Goal: Transaction & Acquisition: Purchase product/service

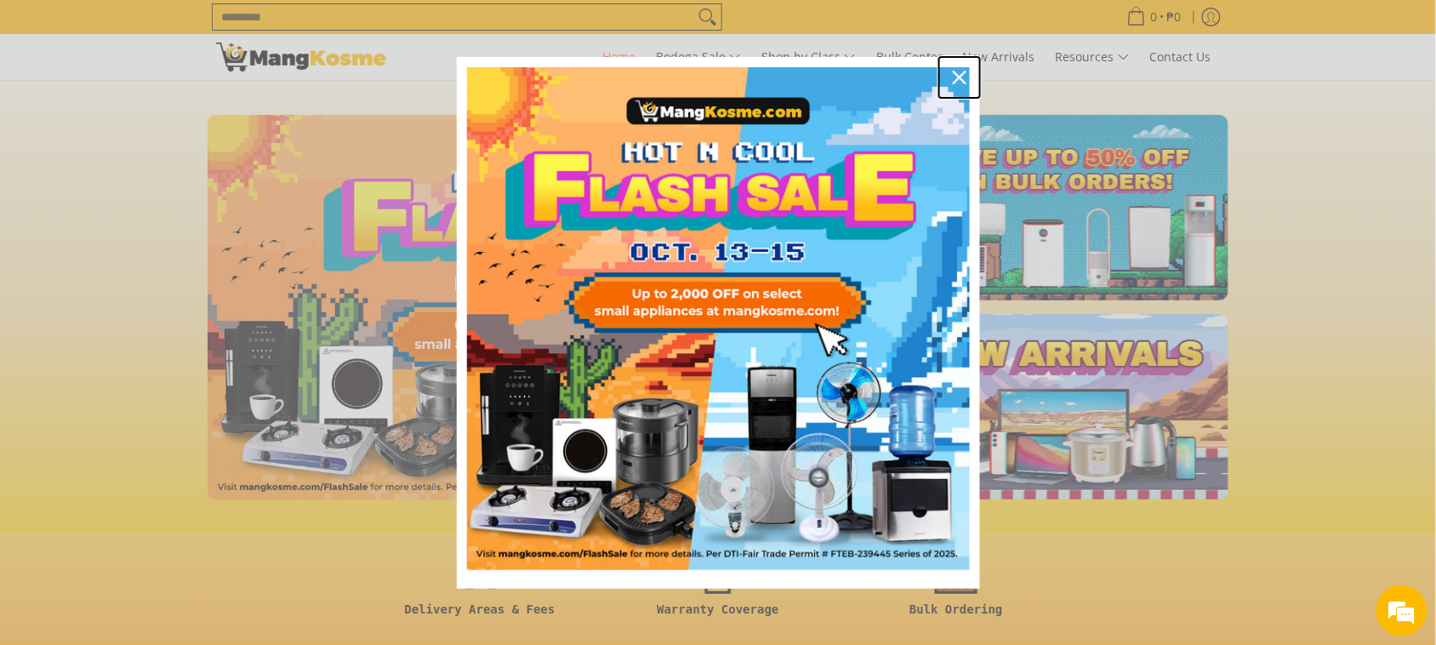
click at [968, 75] on div "Close" at bounding box center [959, 77] width 27 height 27
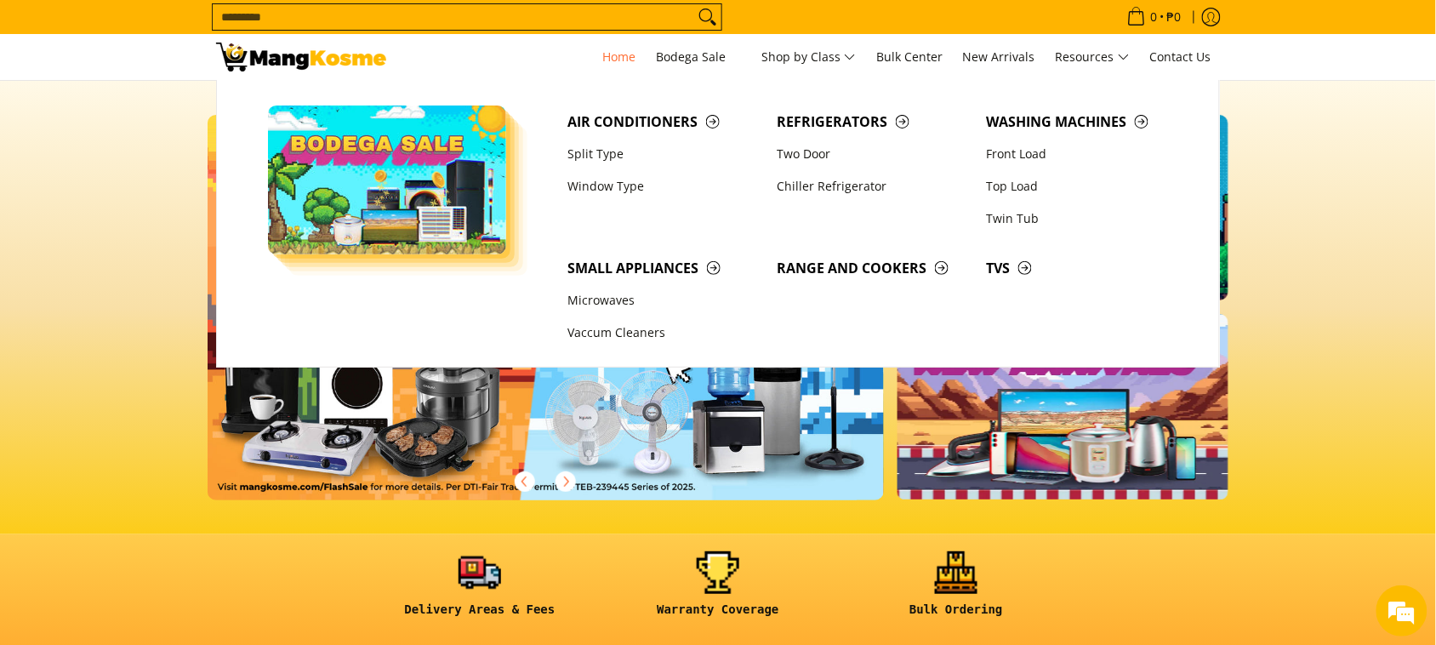
click at [574, 10] on input "Search..." at bounding box center [453, 17] width 481 height 26
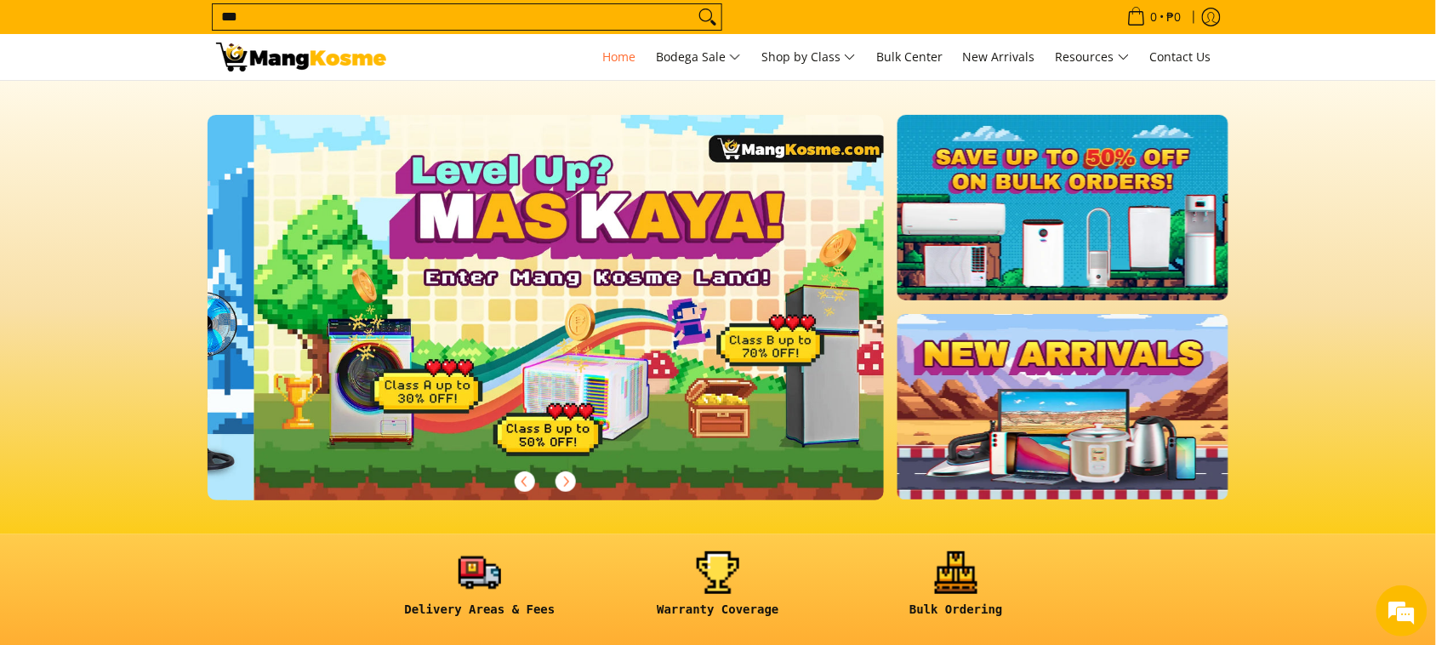
scroll to position [0, 676]
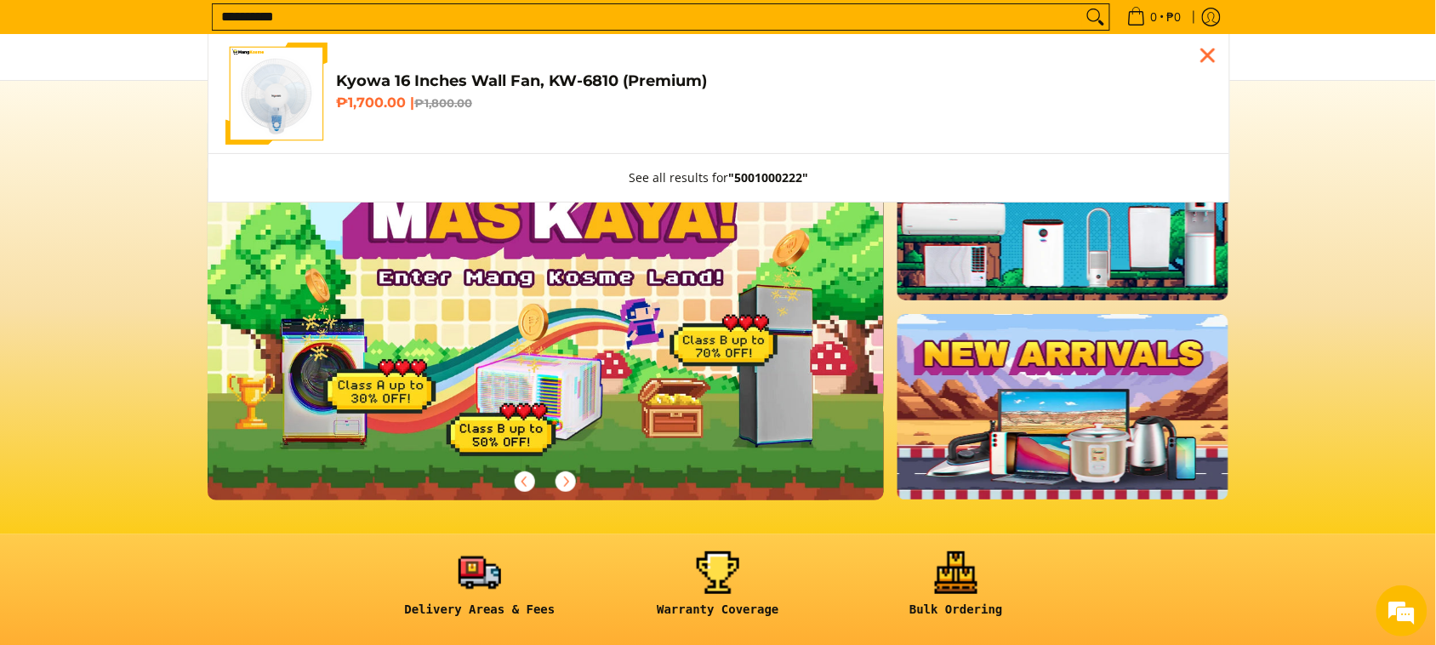
type input "**********"
click at [602, 113] on span "Kyowa 16 Inches Wall Fan, KW-6810 (Premium) ₱1,700.00 | ₱1,800.00" at bounding box center [774, 93] width 876 height 45
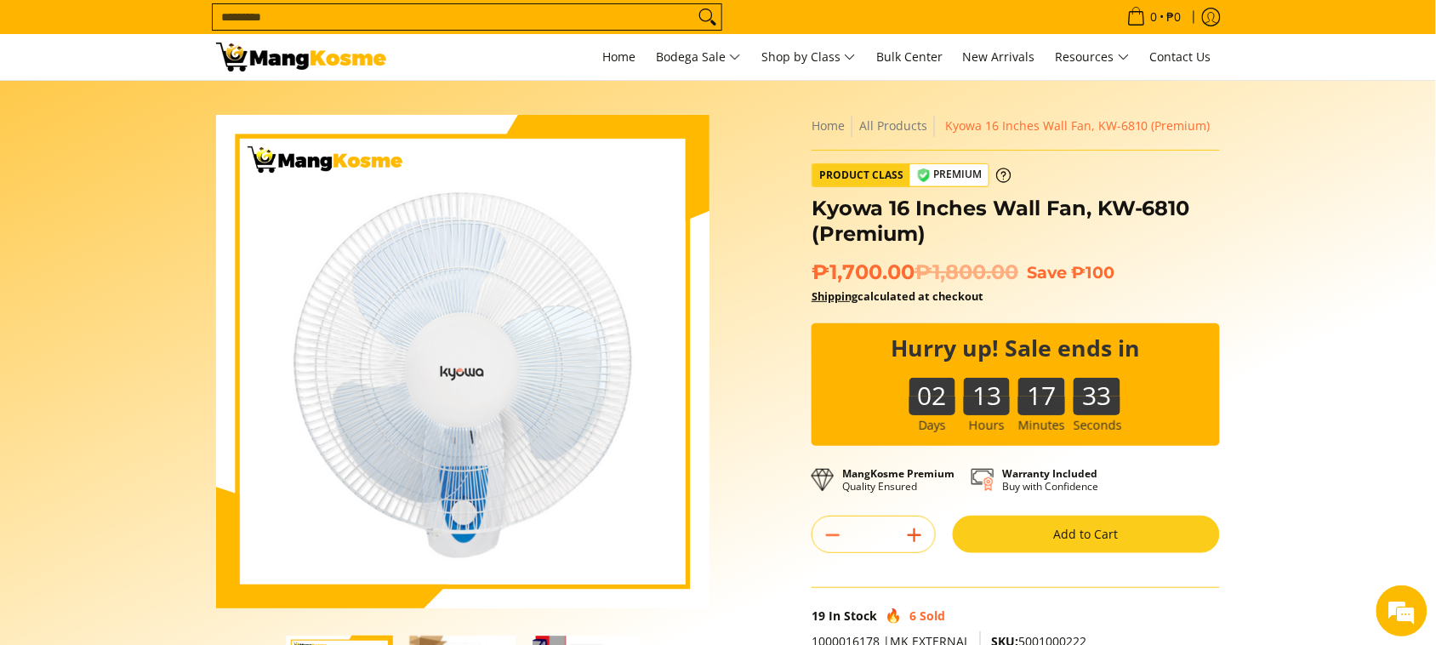
click at [912, 547] on icon "Add" at bounding box center [914, 535] width 24 height 24
type input "*"
click at [993, 545] on button "Add to Cart" at bounding box center [1086, 533] width 267 height 37
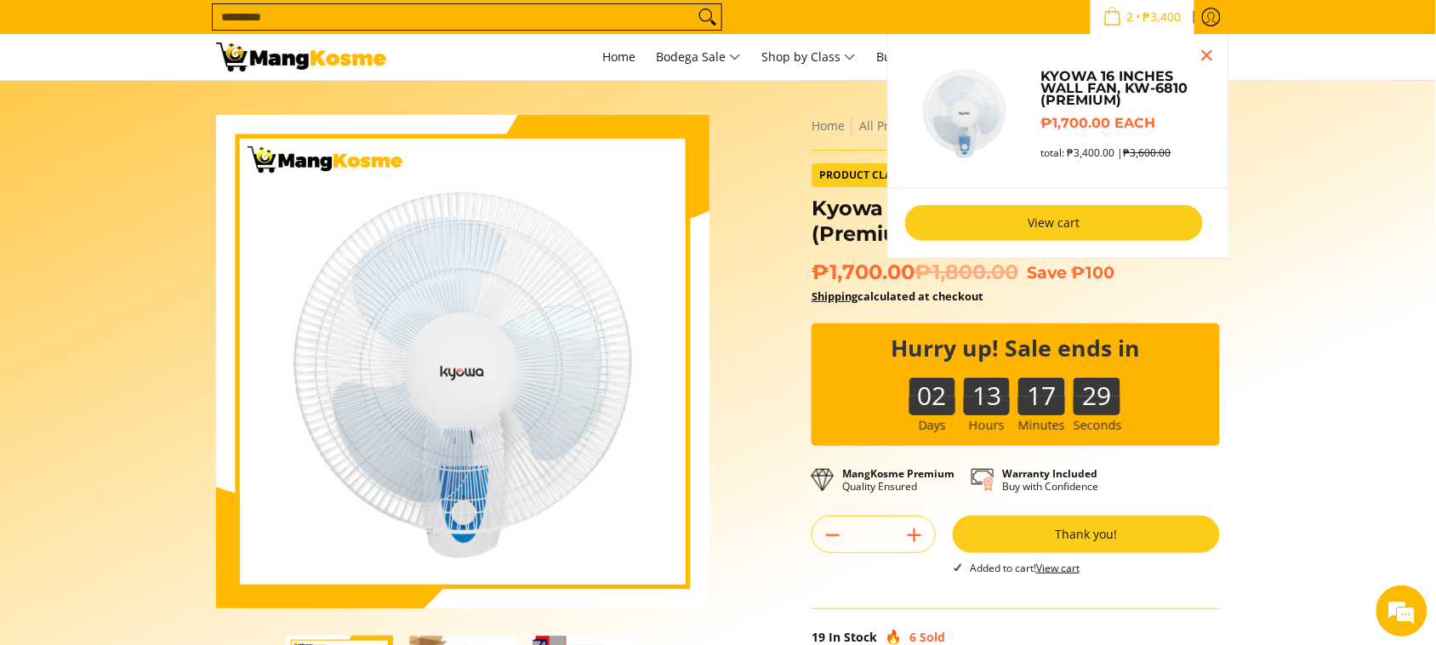
click at [1094, 221] on link "View cart" at bounding box center [1054, 223] width 298 height 36
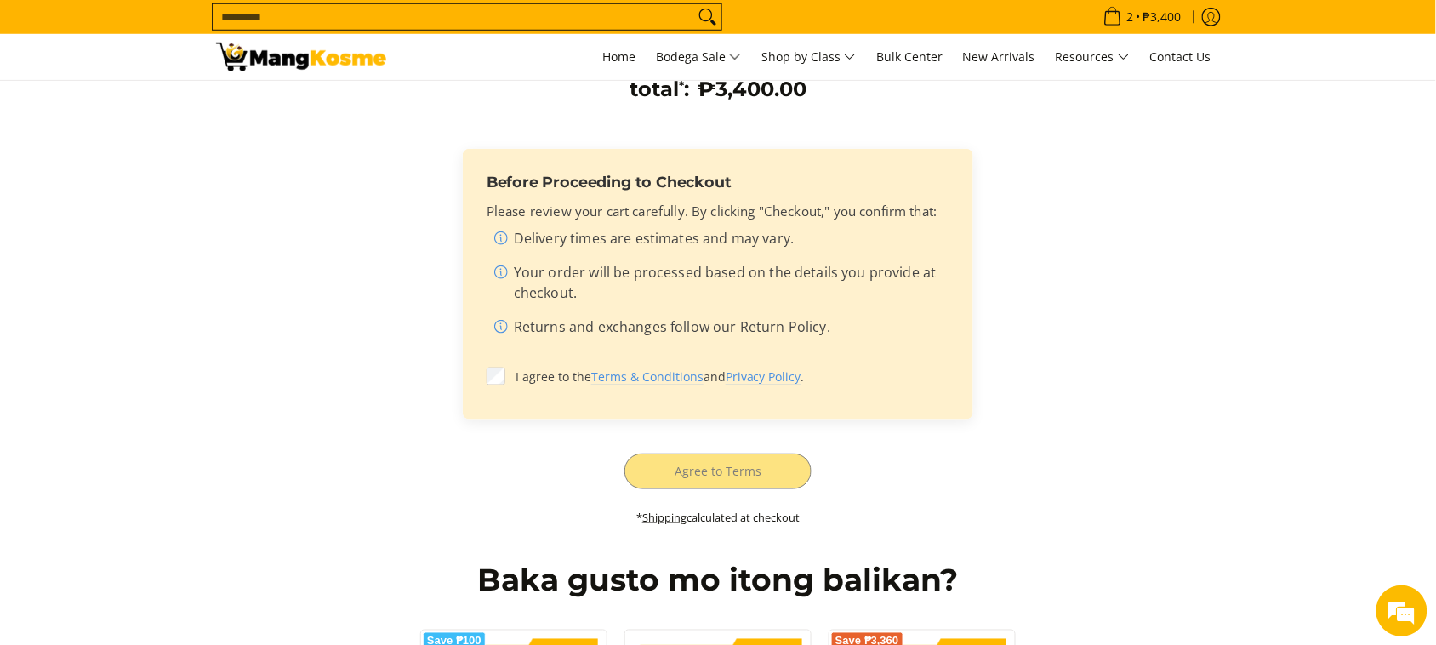
scroll to position [425, 0]
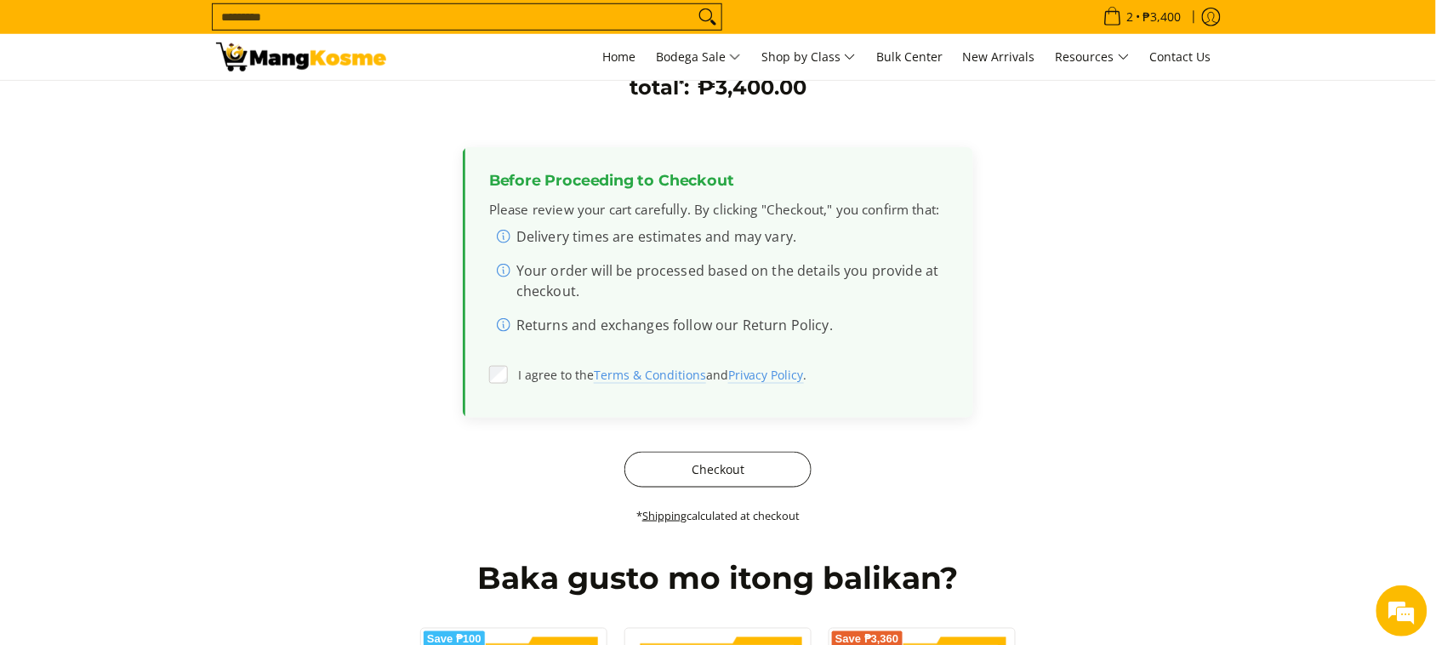
click at [740, 468] on button "Checkout" at bounding box center [717, 470] width 187 height 36
